Goal: Find specific page/section: Find specific page/section

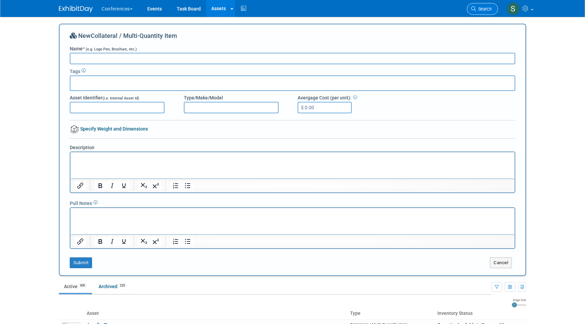
click at [482, 6] on link "Search" at bounding box center [482, 9] width 31 height 12
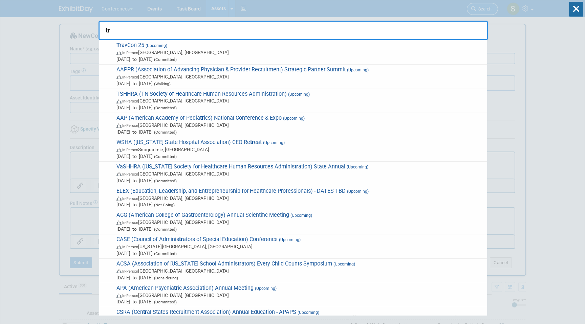
type input "t"
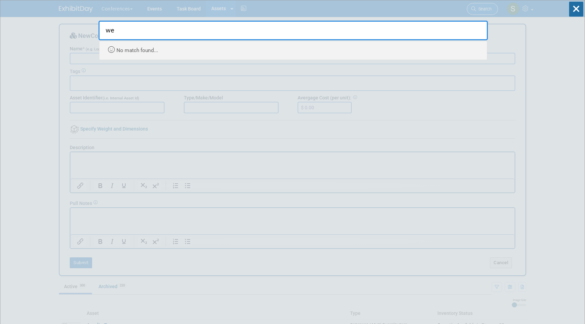
type input "w"
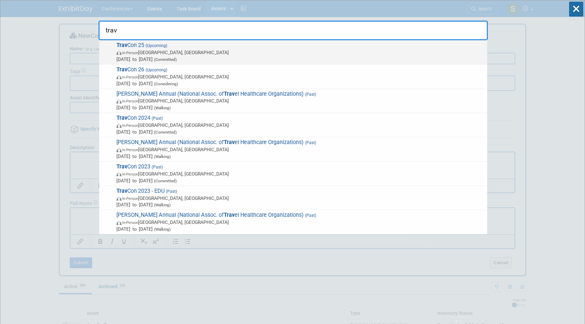
type input "trav"
click at [279, 48] on span "Trav Con 25 (Upcoming) In-Person [GEOGRAPHIC_DATA], [GEOGRAPHIC_DATA] [DATE] to…" at bounding box center [299, 52] width 370 height 21
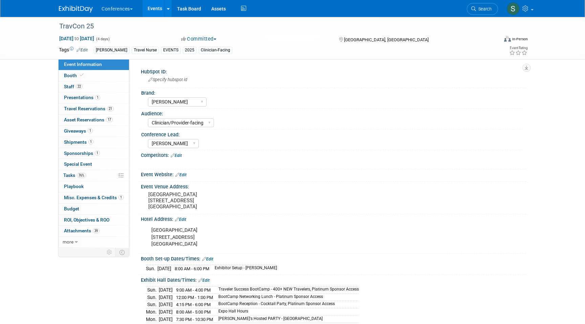
select select "[PERSON_NAME]"
select select "Clinician/Provider-facing"
select select "[PERSON_NAME]"
click at [91, 79] on link "Booth" at bounding box center [94, 75] width 70 height 11
select select "20'x20'"
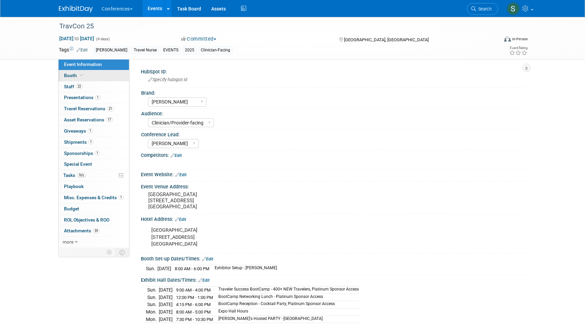
select select "Yes"
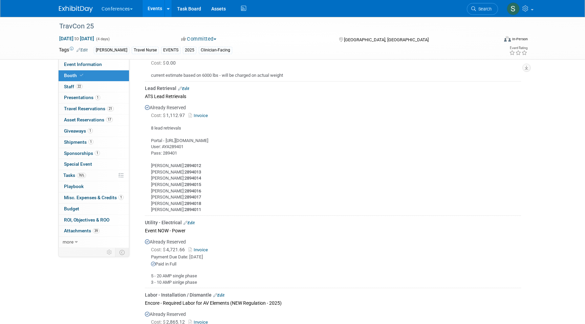
scroll to position [599, 0]
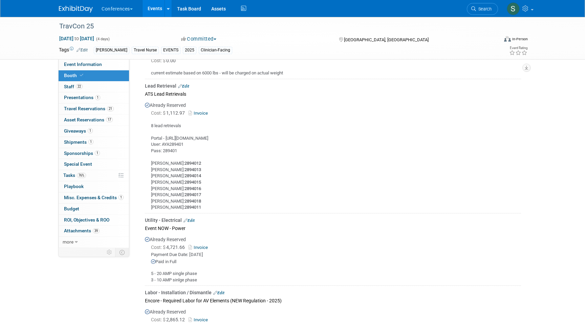
click at [182, 136] on div "8 lead retrievals Portal - [URL][DOMAIN_NAME] User: AYA289401 Pass: 289401 [PER…" at bounding box center [333, 164] width 376 height 93
click at [182, 136] on div "8 lead retrievals Portal - https://expometrics.ats-leads.com/Login User: AYA289…" at bounding box center [333, 164] width 376 height 93
drag, startPoint x: 182, startPoint y: 136, endPoint x: 190, endPoint y: 136, distance: 7.5
click at [183, 136] on div "8 lead retrievals Portal - https://expometrics.ats-leads.com/Login User: AYA289…" at bounding box center [333, 164] width 376 height 93
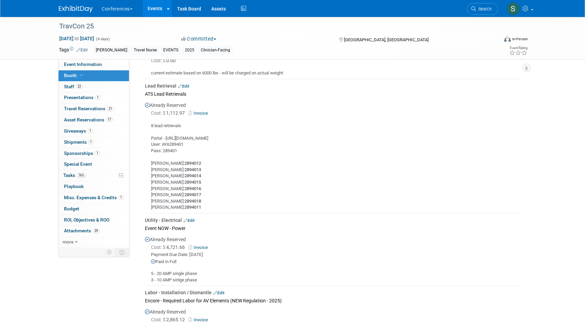
click at [258, 143] on div "8 lead retrievals Portal - https://expometrics.ats-leads.com/Login User: AYA289…" at bounding box center [333, 164] width 376 height 93
drag, startPoint x: 246, startPoint y: 136, endPoint x: 167, endPoint y: 139, distance: 78.6
click at [167, 139] on div "8 lead retrievals Portal - https://expometrics.ats-leads.com/Login User: AYA289…" at bounding box center [333, 164] width 376 height 93
copy div "https://expometrics.ats-leads.com/Login"
click at [177, 144] on div "8 lead retrievals Portal - https://expometrics.ats-leads.com/Login User: AYA289…" at bounding box center [333, 164] width 376 height 93
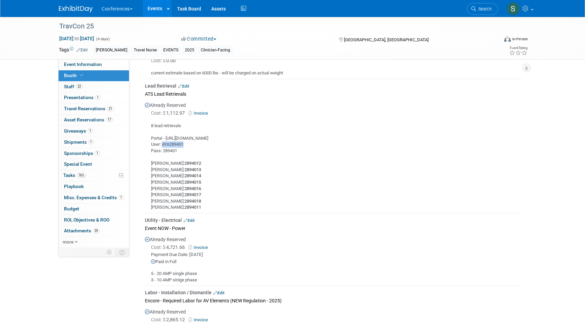
click at [177, 144] on div "8 lead retrievals Portal - https://expometrics.ats-leads.com/Login User: AYA289…" at bounding box center [333, 164] width 376 height 93
copy div "AYA289401"
click at [169, 153] on div "8 lead retrievals Portal - https://expometrics.ats-leads.com/Login User: AYA289…" at bounding box center [333, 164] width 376 height 93
click at [169, 151] on div "8 lead retrievals Portal - https://expometrics.ats-leads.com/Login User: AYA289…" at bounding box center [333, 164] width 376 height 93
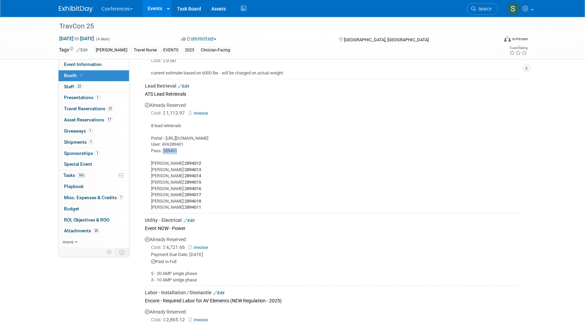
copy div "289401"
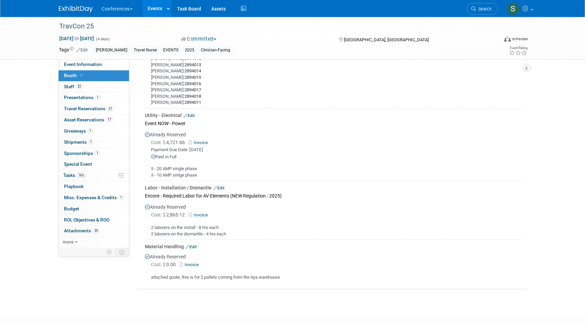
scroll to position [707, 0]
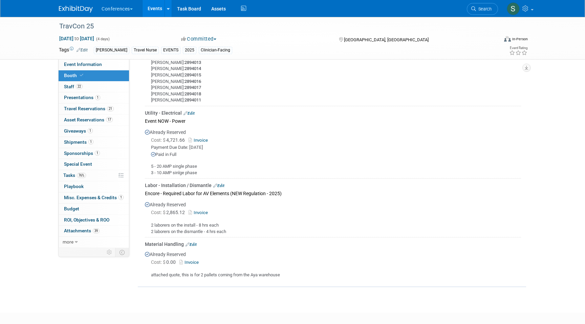
click at [192, 260] on link "Invoice" at bounding box center [191, 262] width 22 height 5
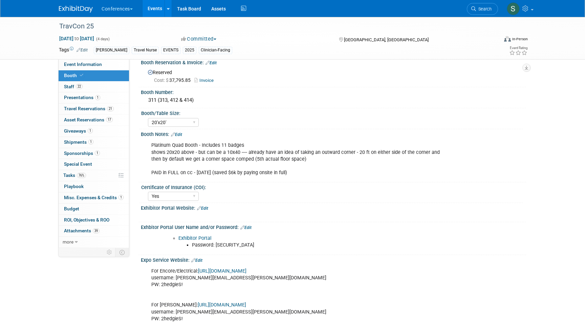
scroll to position [0, 0]
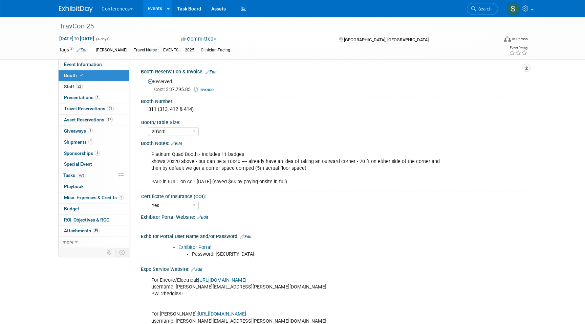
click at [206, 247] on link "Exhibitor Portal" at bounding box center [194, 248] width 33 height 6
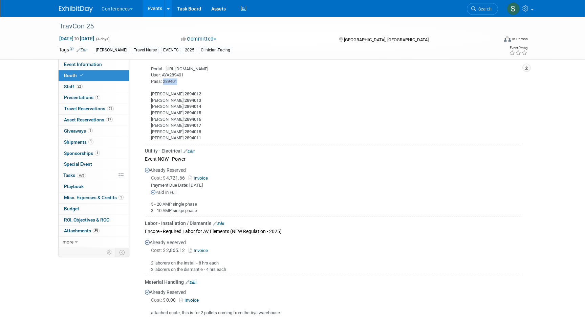
scroll to position [740, 0]
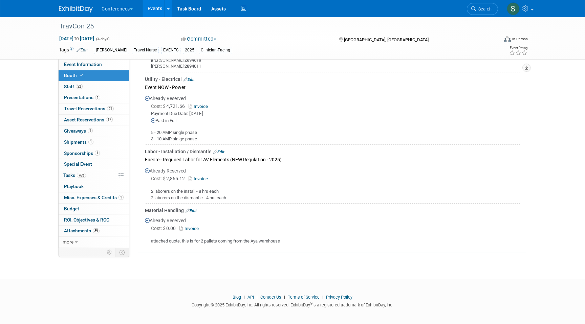
click at [193, 226] on link "Invoice" at bounding box center [191, 228] width 22 height 5
